Goal: Task Accomplishment & Management: Use online tool/utility

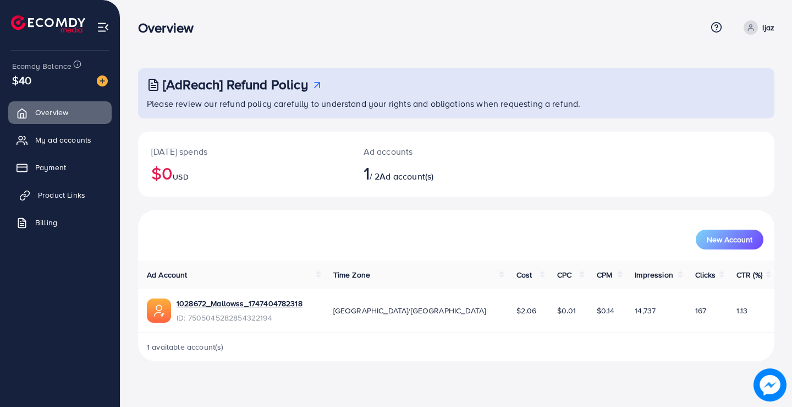
click at [81, 196] on span "Product Links" at bounding box center [61, 194] width 47 height 11
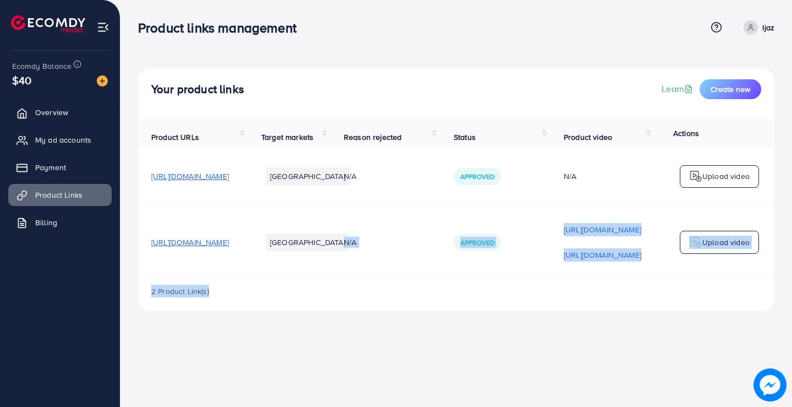
drag, startPoint x: 412, startPoint y: 282, endPoint x: 621, endPoint y: 287, distance: 209.7
click at [621, 287] on div "Product URLs Target markets Reason rejected Status Product video Status video A…" at bounding box center [456, 215] width 637 height 192
click at [604, 320] on div "Your product links Learn Create new Product URLs Target markets Reason rejected…" at bounding box center [456, 164] width 672 height 328
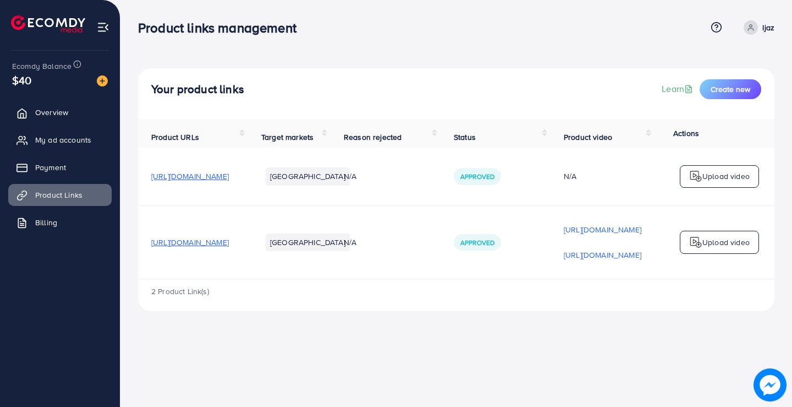
scroll to position [0, 235]
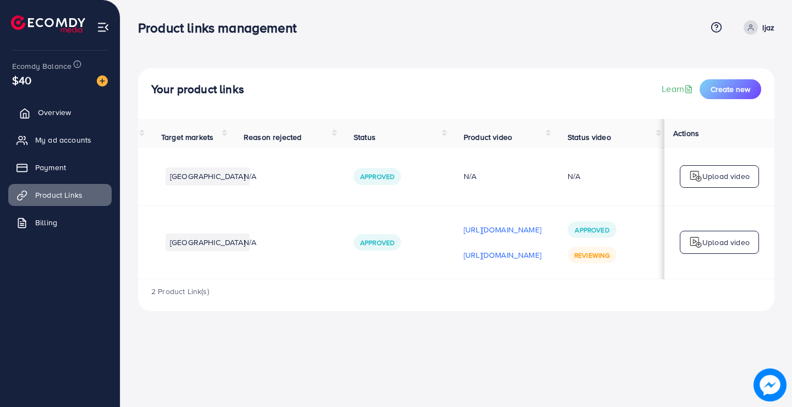
click at [59, 109] on span "Overview" at bounding box center [54, 112] width 33 height 11
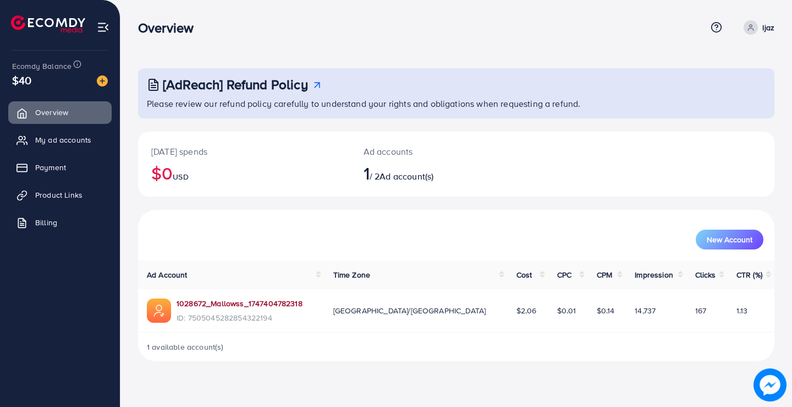
click at [213, 301] on link "1028672_Mallowss_1747404782318" at bounding box center [240, 303] width 126 height 11
